Goal: Task Accomplishment & Management: Use online tool/utility

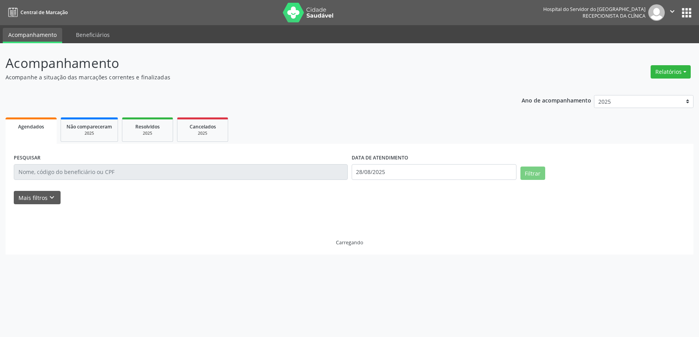
click at [665, 72] on button "Relatórios" at bounding box center [671, 71] width 40 height 13
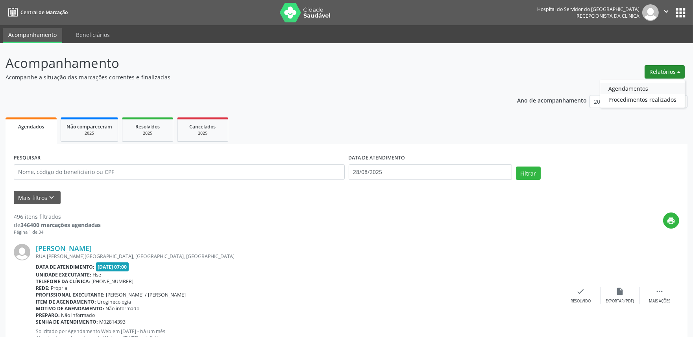
click at [612, 84] on link "Agendamentos" at bounding box center [642, 88] width 85 height 11
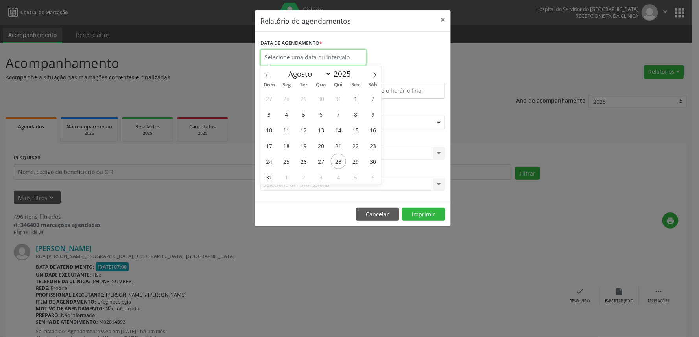
click at [284, 53] on input "text" at bounding box center [313, 58] width 106 height 16
click at [335, 162] on span "28" at bounding box center [338, 161] width 15 height 15
type input "28/08/2025"
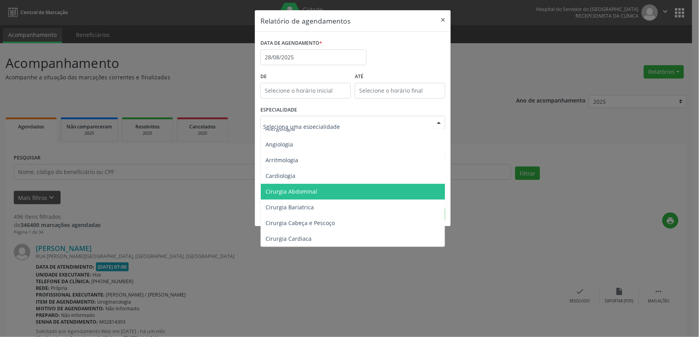
scroll to position [87, 0]
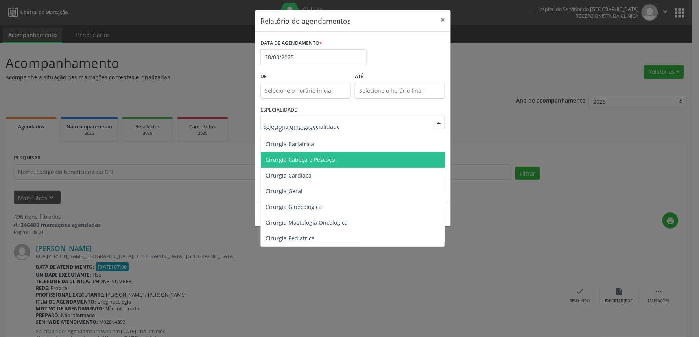
click at [312, 157] on span "Cirurgia Cabeça e Pescoço" at bounding box center [300, 159] width 69 height 7
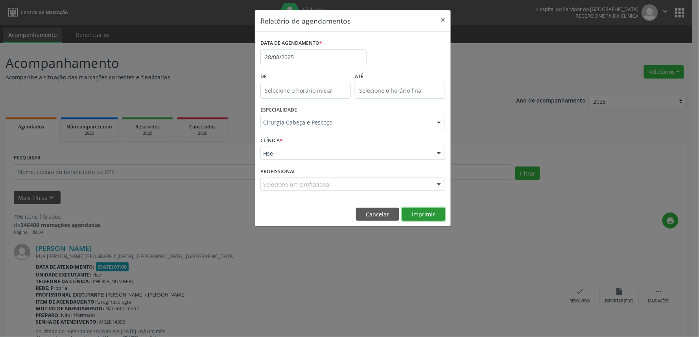
click at [415, 215] on button "Imprimir" at bounding box center [423, 214] width 43 height 13
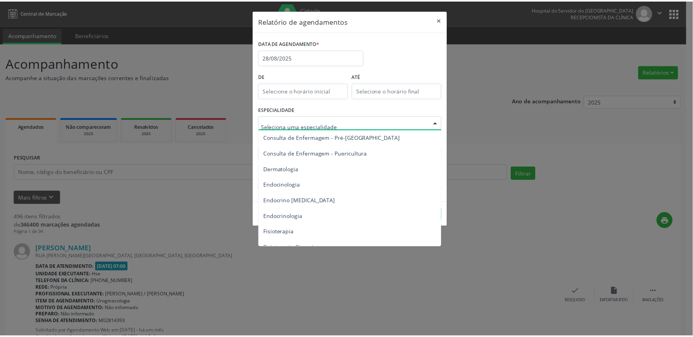
scroll to position [349, 0]
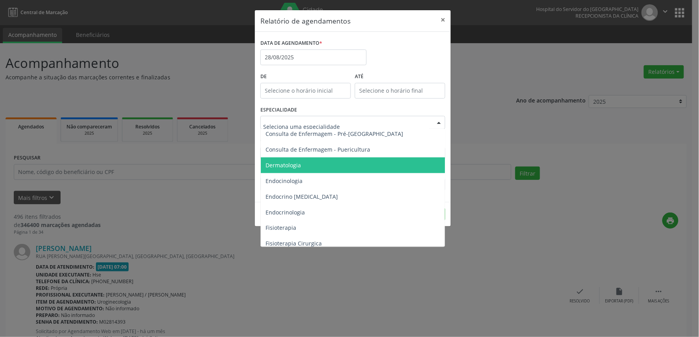
click at [312, 164] on span "Dermatologia" at bounding box center [353, 166] width 185 height 16
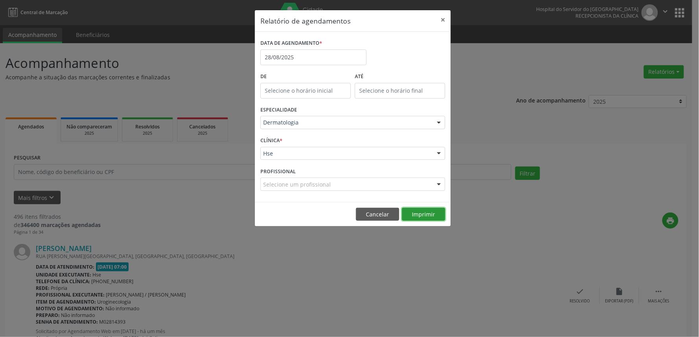
click at [430, 214] on button "Imprimir" at bounding box center [423, 214] width 43 height 13
click at [443, 21] on button "×" at bounding box center [443, 19] width 16 height 19
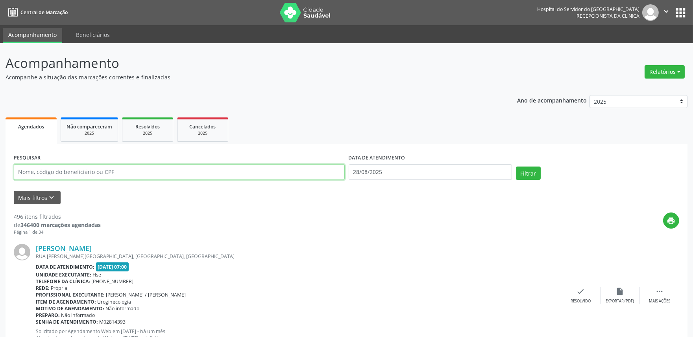
click at [72, 179] on input "text" at bounding box center [179, 172] width 331 height 16
type input "luzinete"
click at [526, 178] on button "Filtrar" at bounding box center [528, 173] width 25 height 13
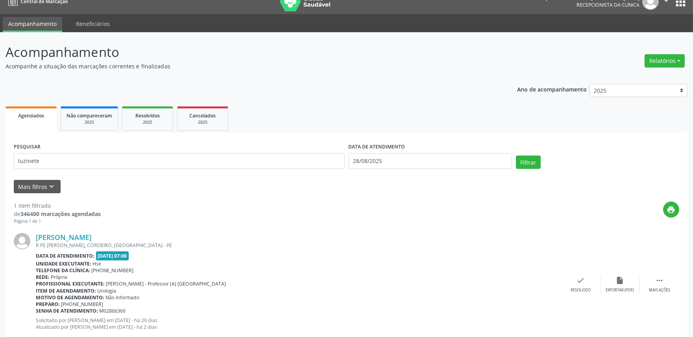
scroll to position [0, 0]
